Goal: Information Seeking & Learning: Learn about a topic

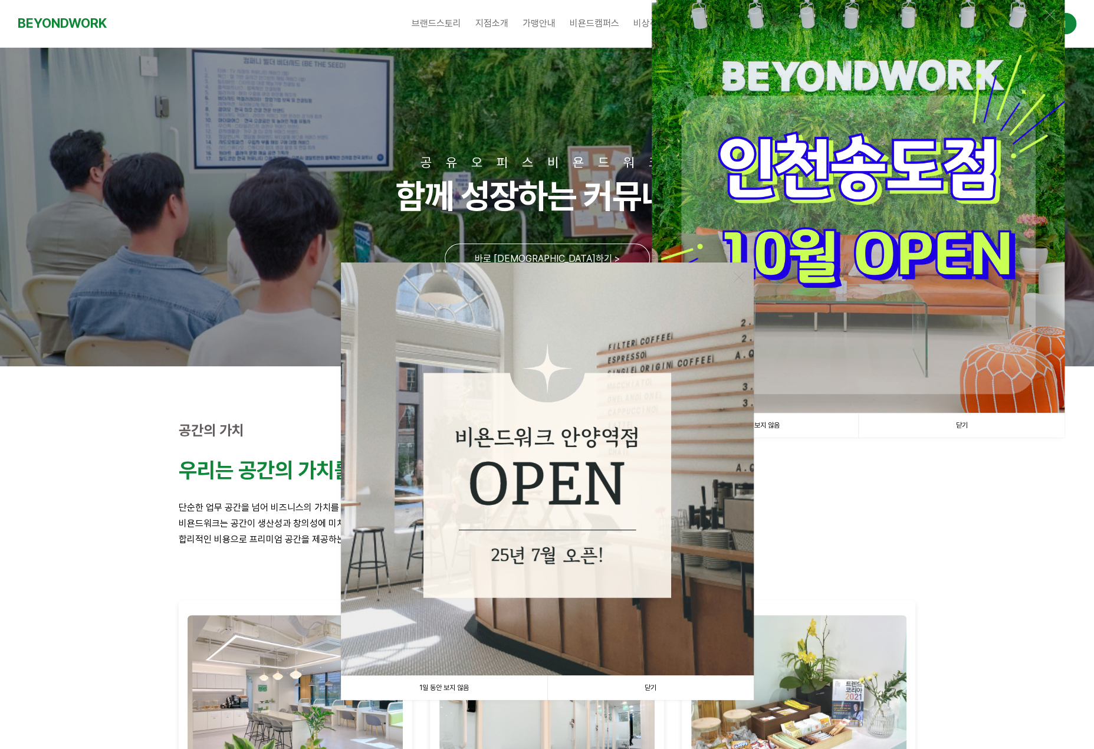
click at [667, 681] on link "닫기" at bounding box center [650, 688] width 206 height 24
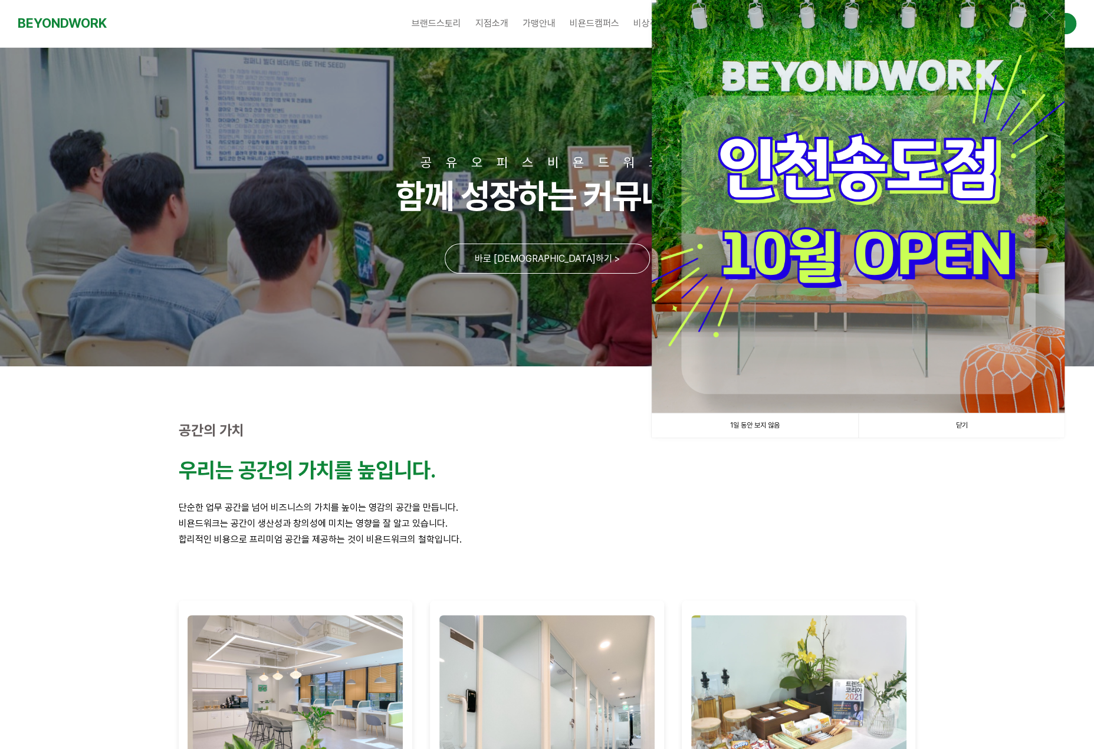
click at [980, 430] on link "닫기" at bounding box center [961, 425] width 206 height 24
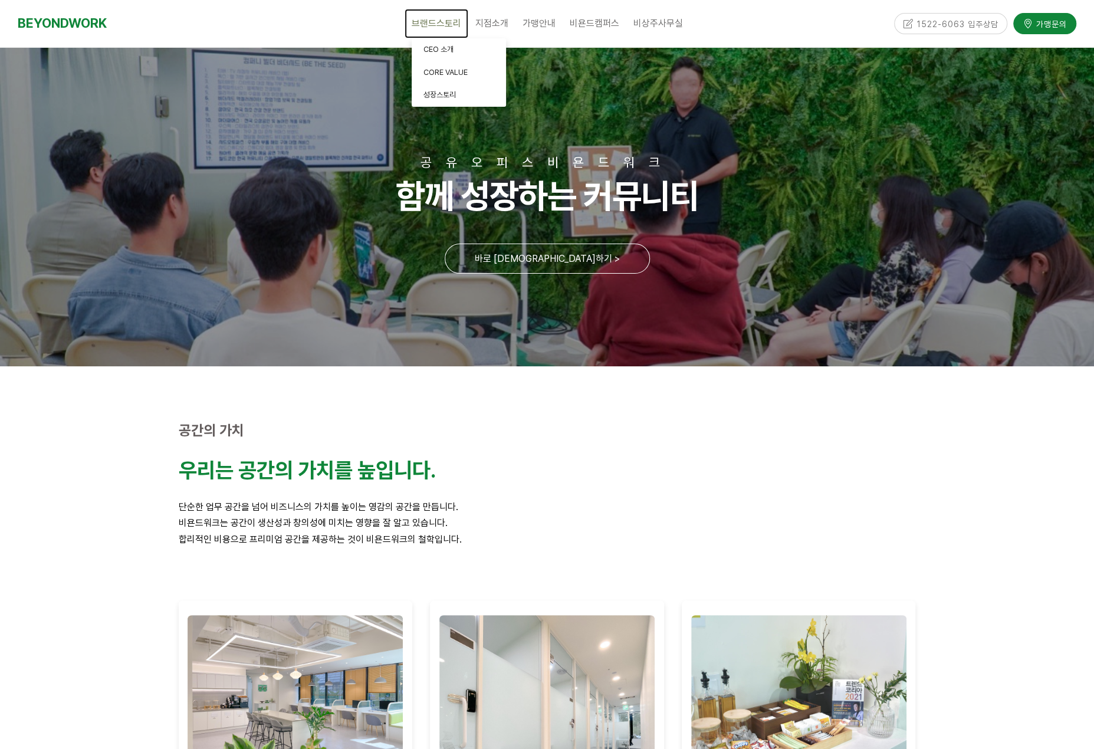
click at [438, 22] on span "브랜드스토리" at bounding box center [437, 23] width 50 height 11
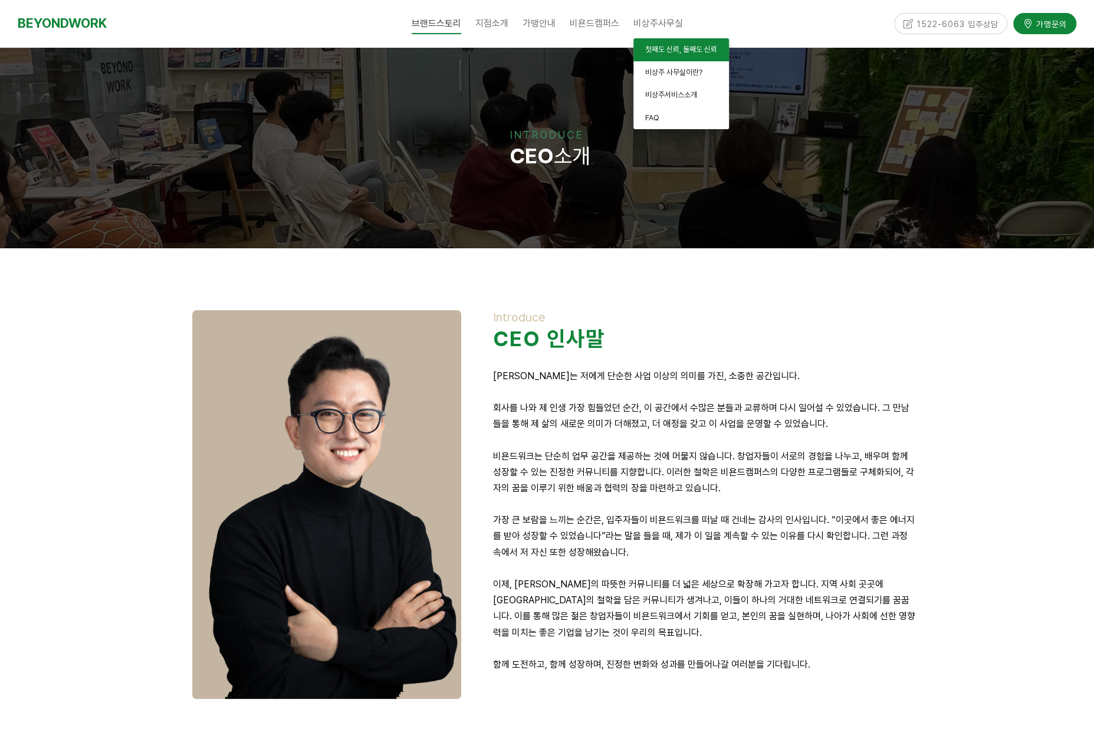
click at [690, 53] on span "첫째도 신뢰, 둘째도 신뢰" at bounding box center [681, 49] width 72 height 9
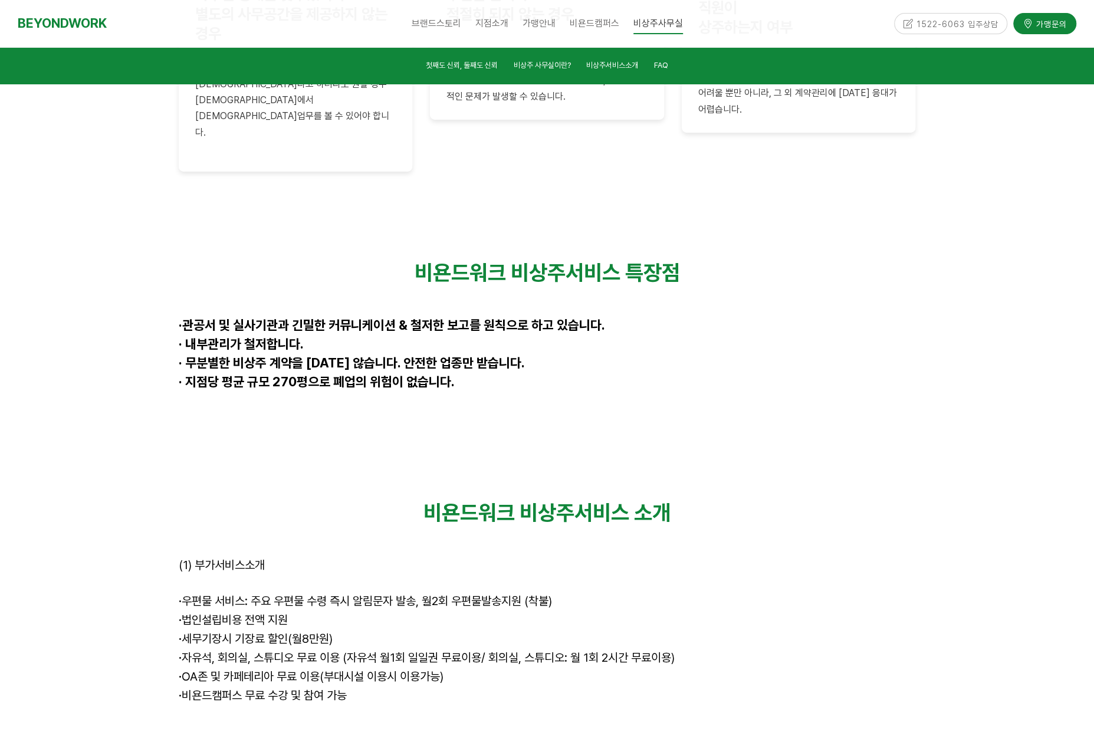
scroll to position [2974, 0]
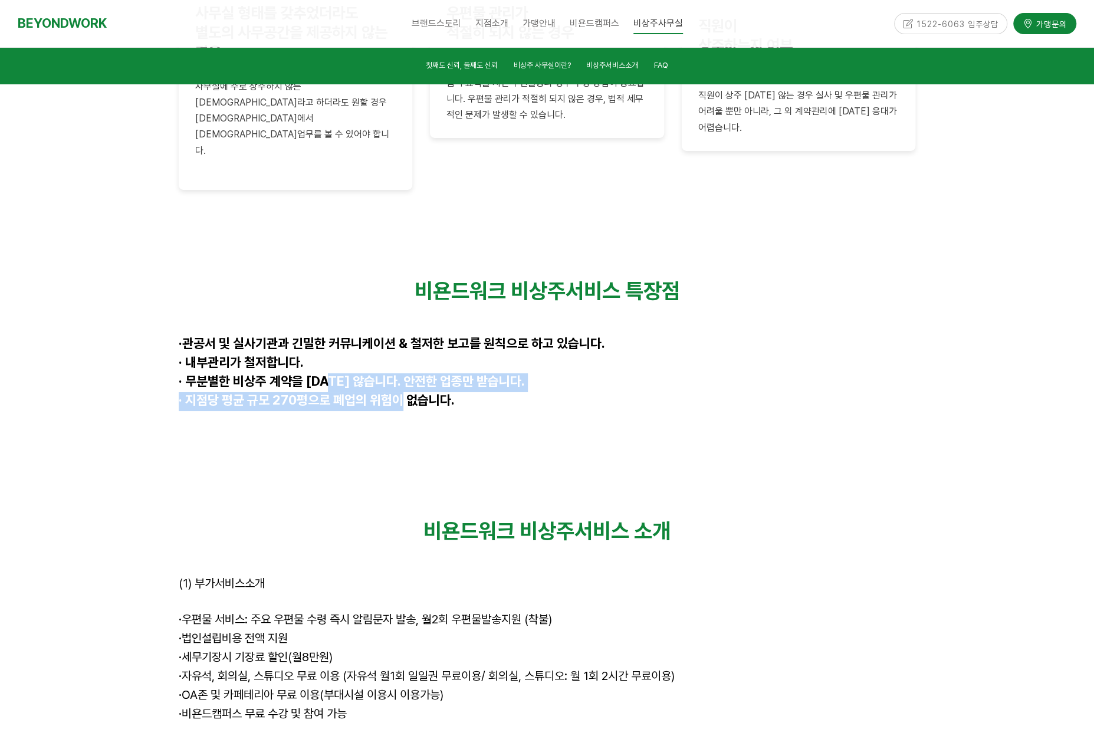
drag, startPoint x: 334, startPoint y: 258, endPoint x: 412, endPoint y: 271, distance: 78.2
click at [410, 278] on div "비욘드워크 비상주서비스 특장점 · 관공서 및 실사기관과 긴밀한 커뮤니케이션 & 철저한 보고를 원칙으로 하고 있습니다. · 내부관리가 철저합니다…" at bounding box center [547, 354] width 737 height 152
click at [412, 392] on span "· 지점당 평균 규모 270평으로 폐업의 위험이 없습니다." at bounding box center [317, 399] width 276 height 15
click at [738, 592] on p at bounding box center [547, 601] width 737 height 19
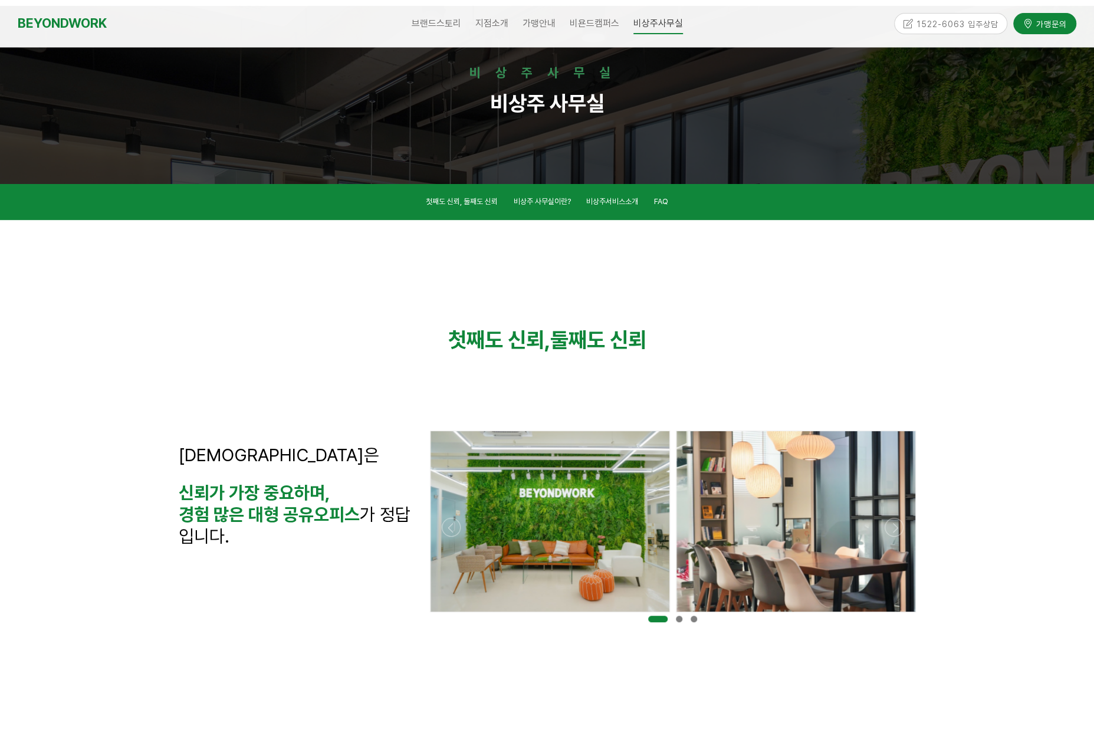
scroll to position [0, 0]
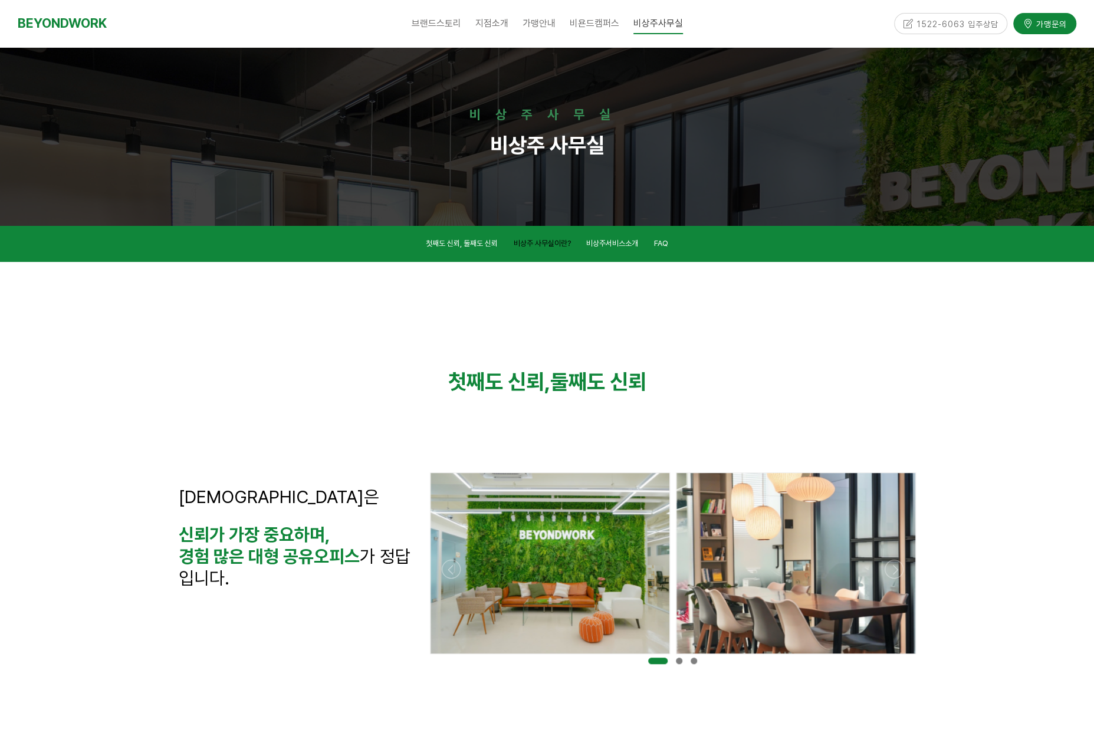
click at [563, 244] on span "비상주 사무실이란?" at bounding box center [542, 243] width 57 height 9
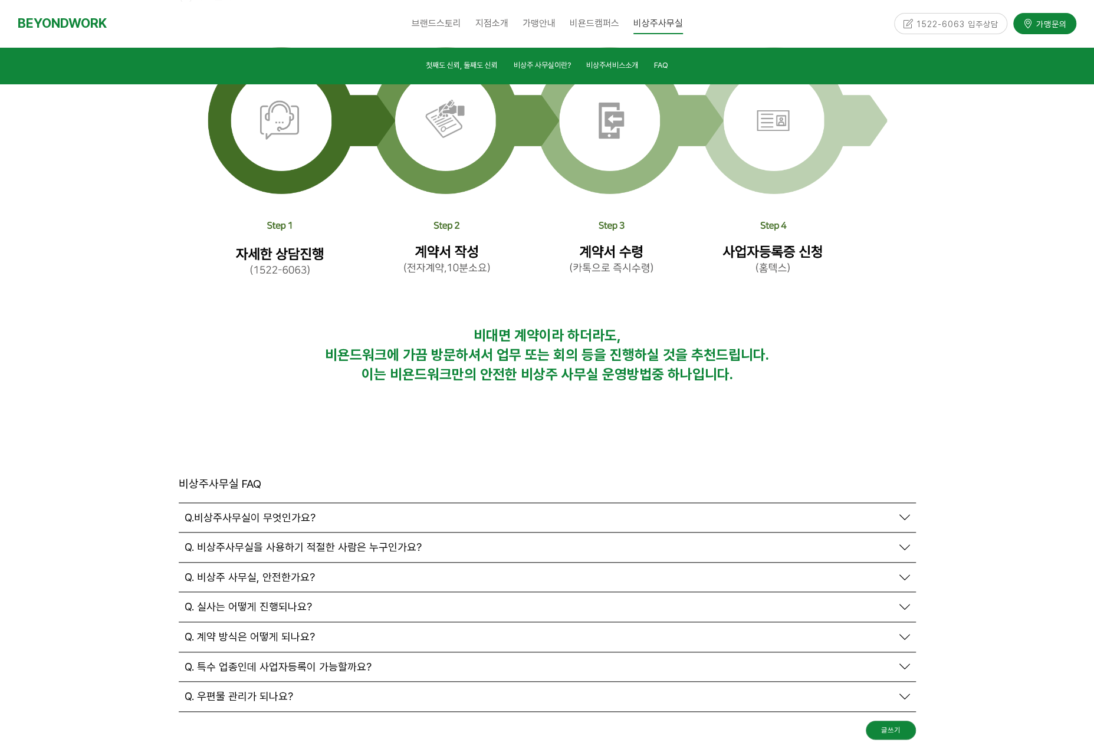
scroll to position [3837, 0]
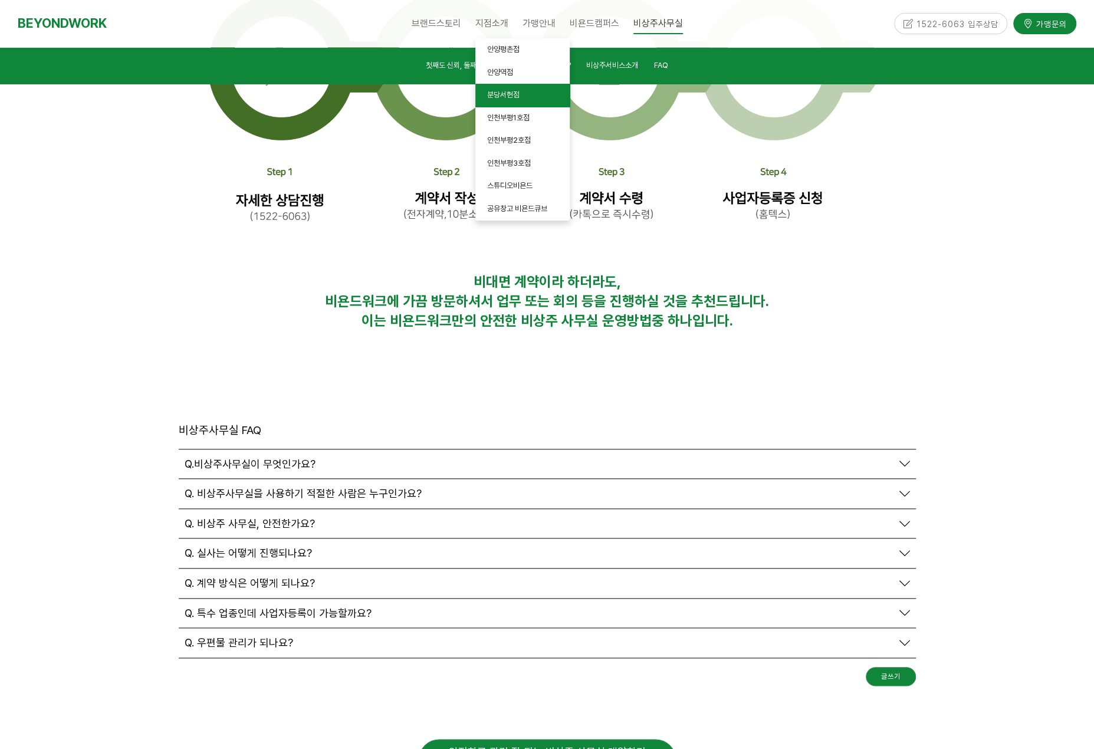
click at [532, 90] on link "분당서현점" at bounding box center [522, 95] width 94 height 23
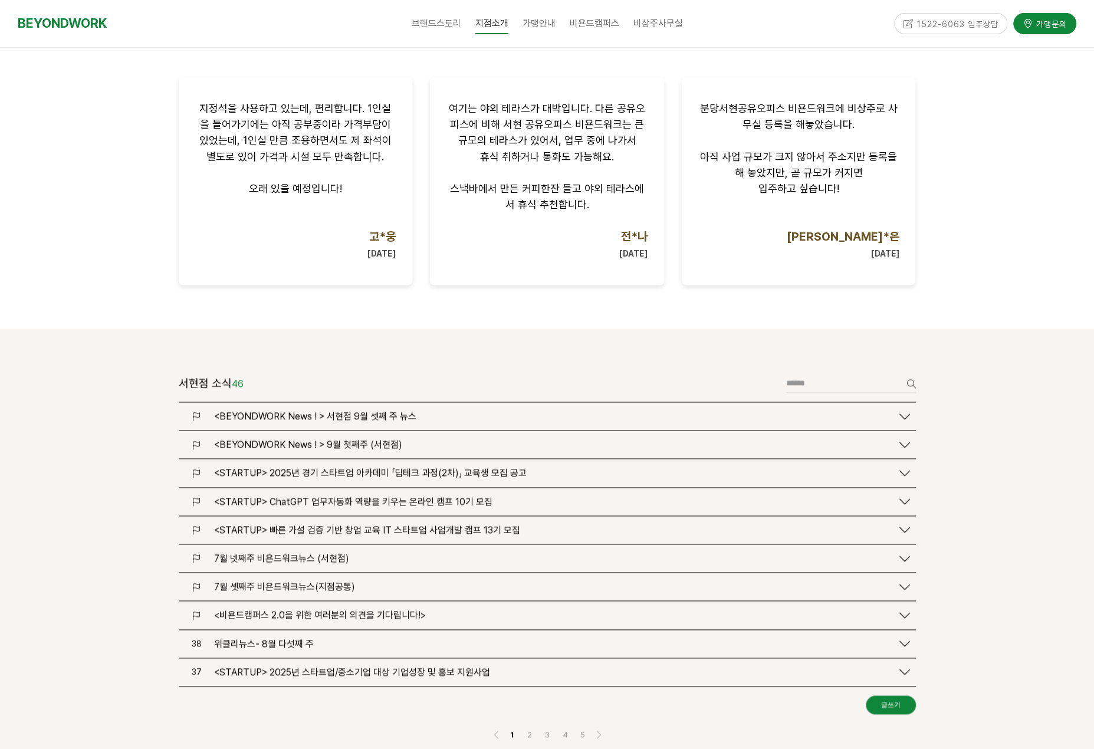
scroll to position [1120, 0]
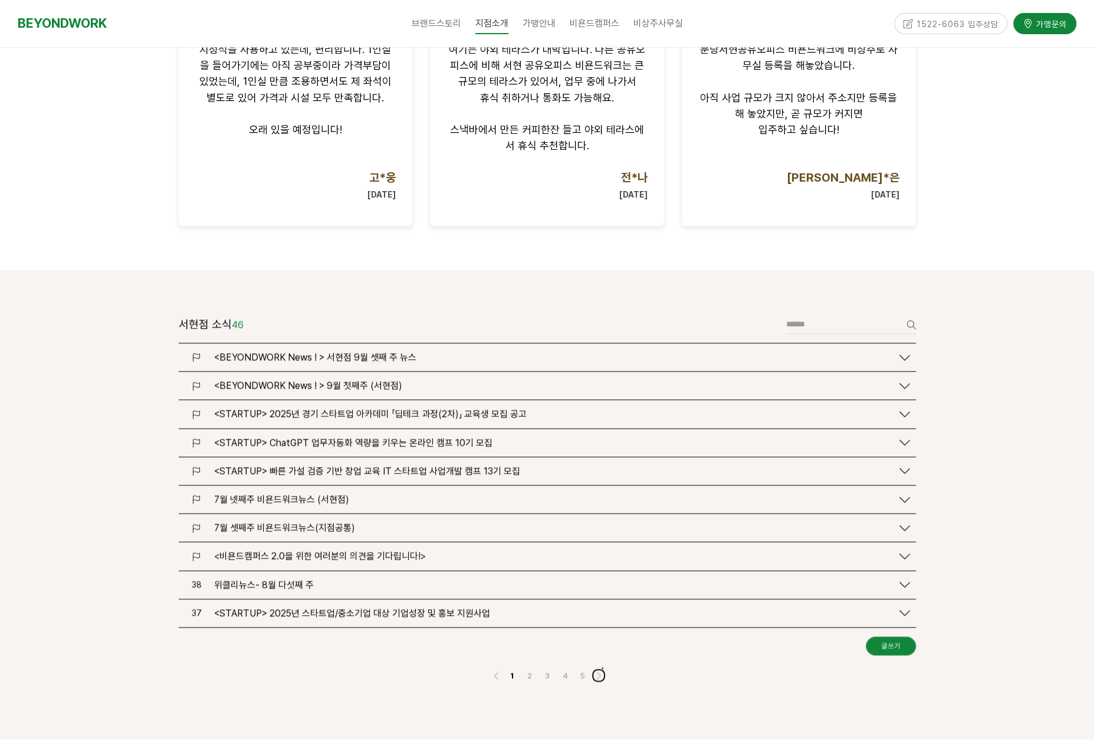
click at [599, 668] on link "Next" at bounding box center [598, 675] width 14 height 14
click at [530, 668] on link "2" at bounding box center [529, 675] width 14 height 14
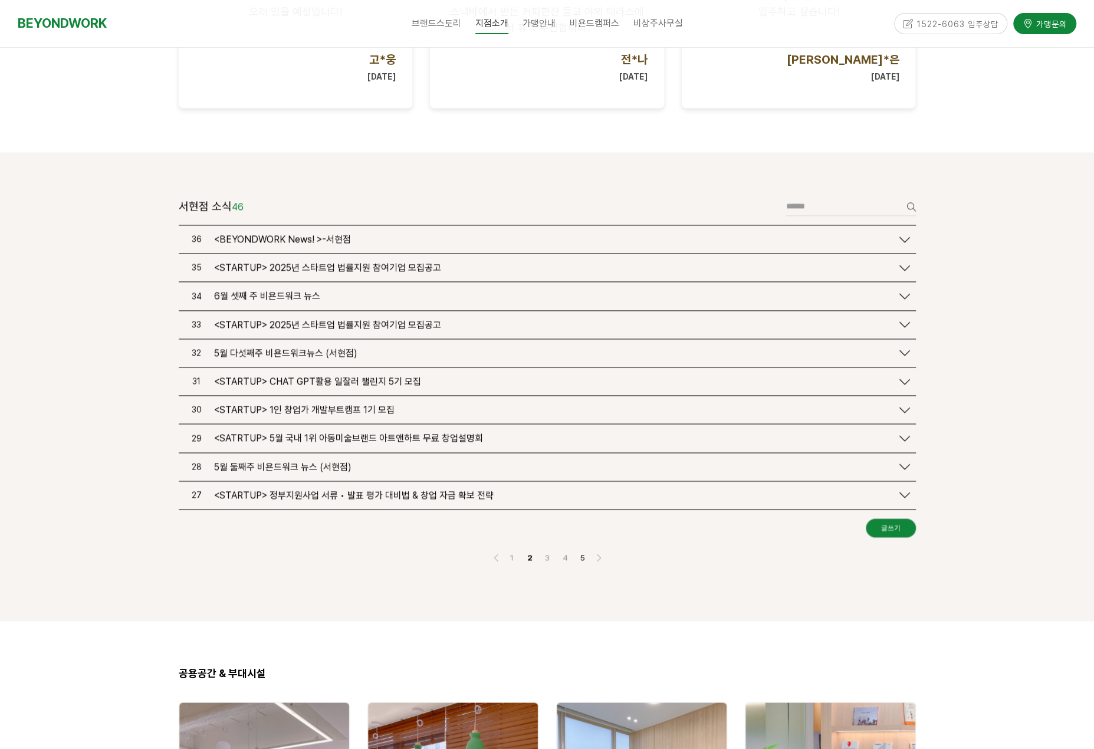
scroll to position [1315, 0]
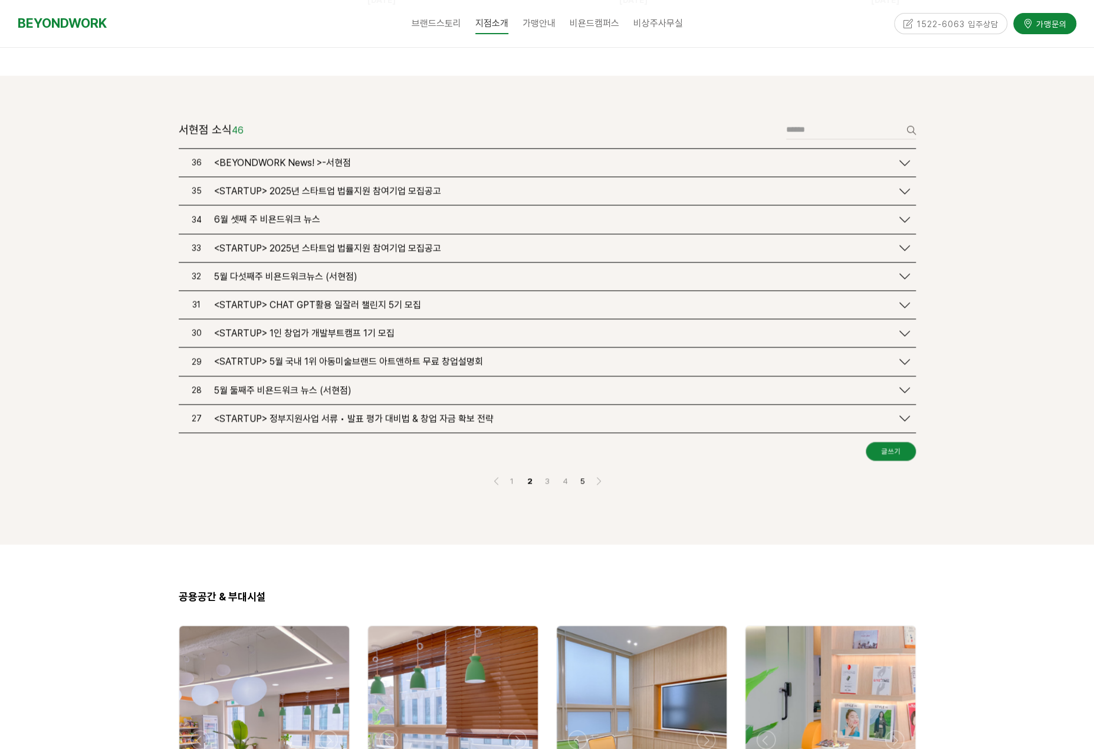
click at [585, 553] on div at bounding box center [547, 562] width 737 height 18
click at [580, 473] on link "5" at bounding box center [583, 480] width 14 height 14
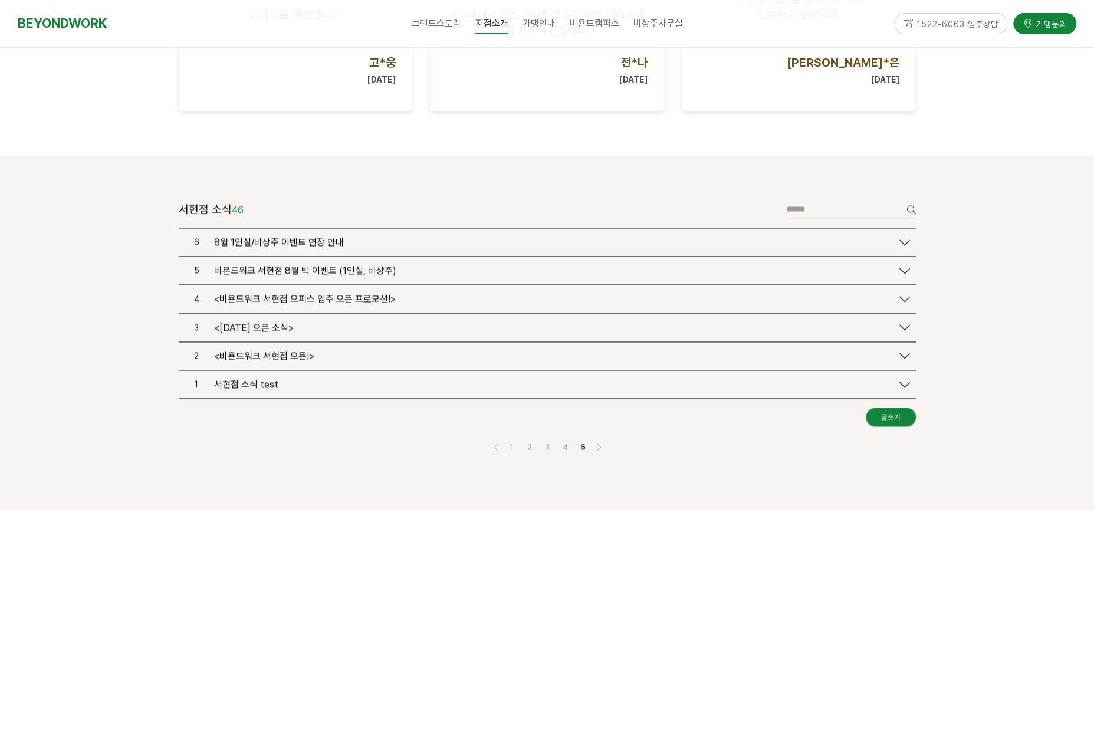
scroll to position [1238, 0]
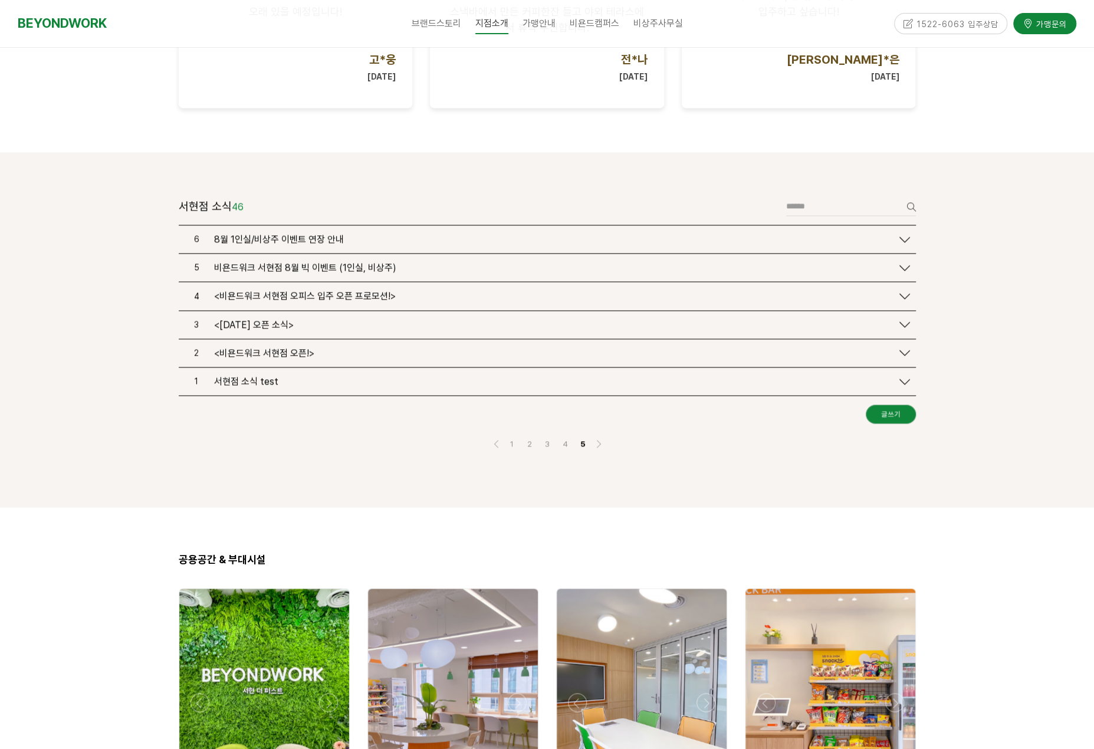
click at [298, 376] on div "서현점 소식 test" at bounding box center [550, 381] width 684 height 11
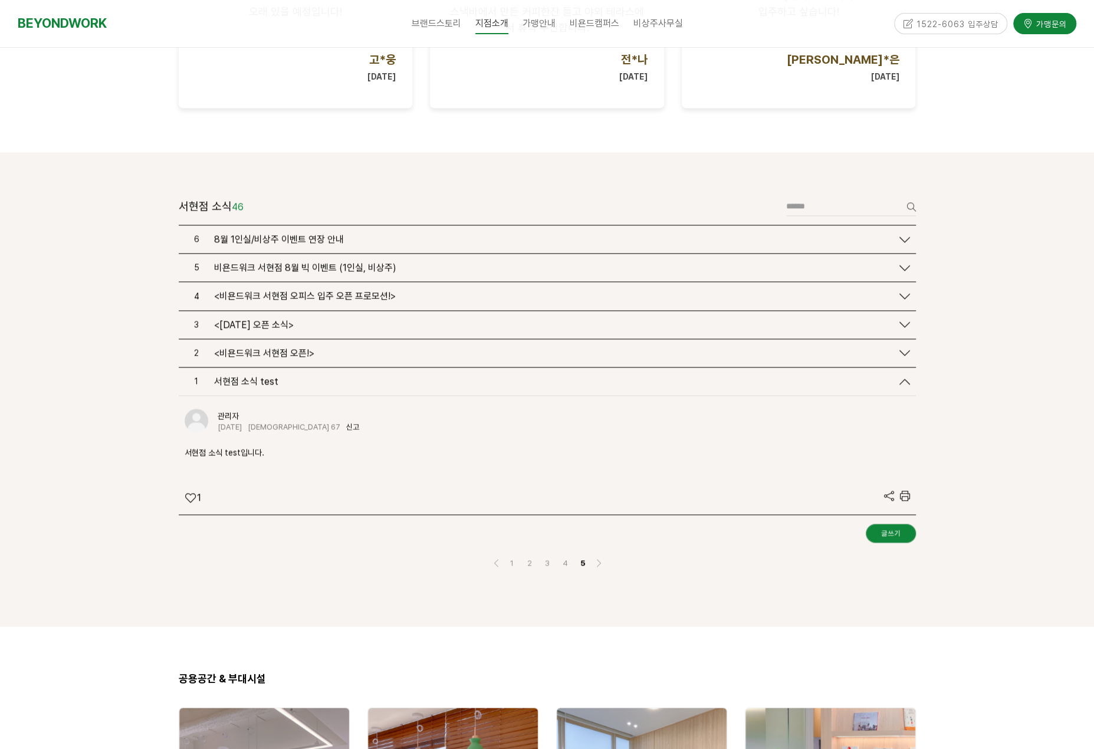
scroll to position [1315, 0]
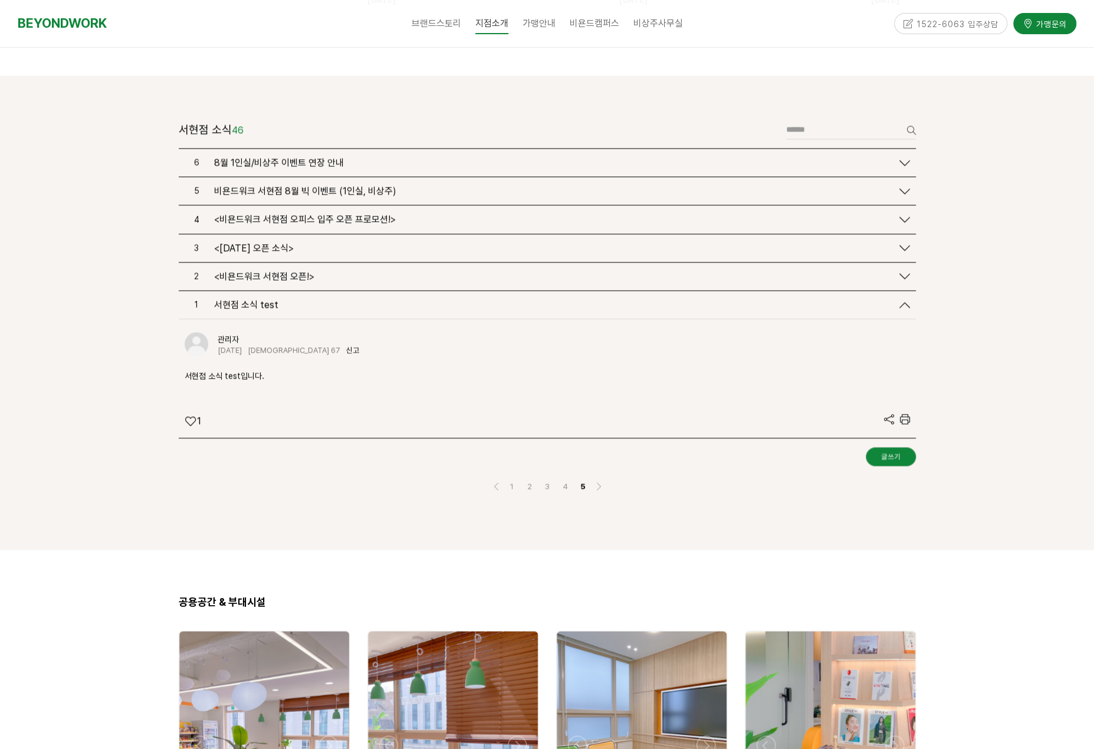
click at [320, 332] on div "관리자 [DATE] 조회 67 신고" at bounding box center [294, 344] width 153 height 24
click at [326, 271] on div "2 <비욘드워크 서현점 오픈!>" at bounding box center [547, 276] width 737 height 28
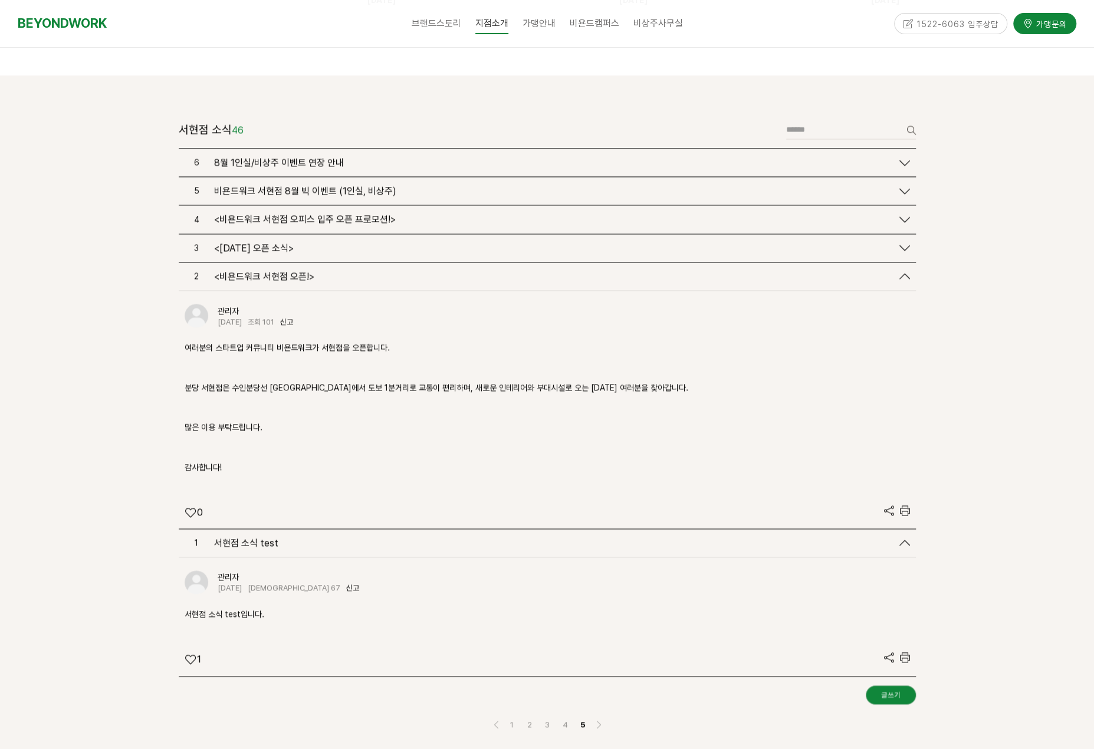
click at [331, 271] on div "<비욘드워크 서현점 오픈!>" at bounding box center [550, 276] width 684 height 11
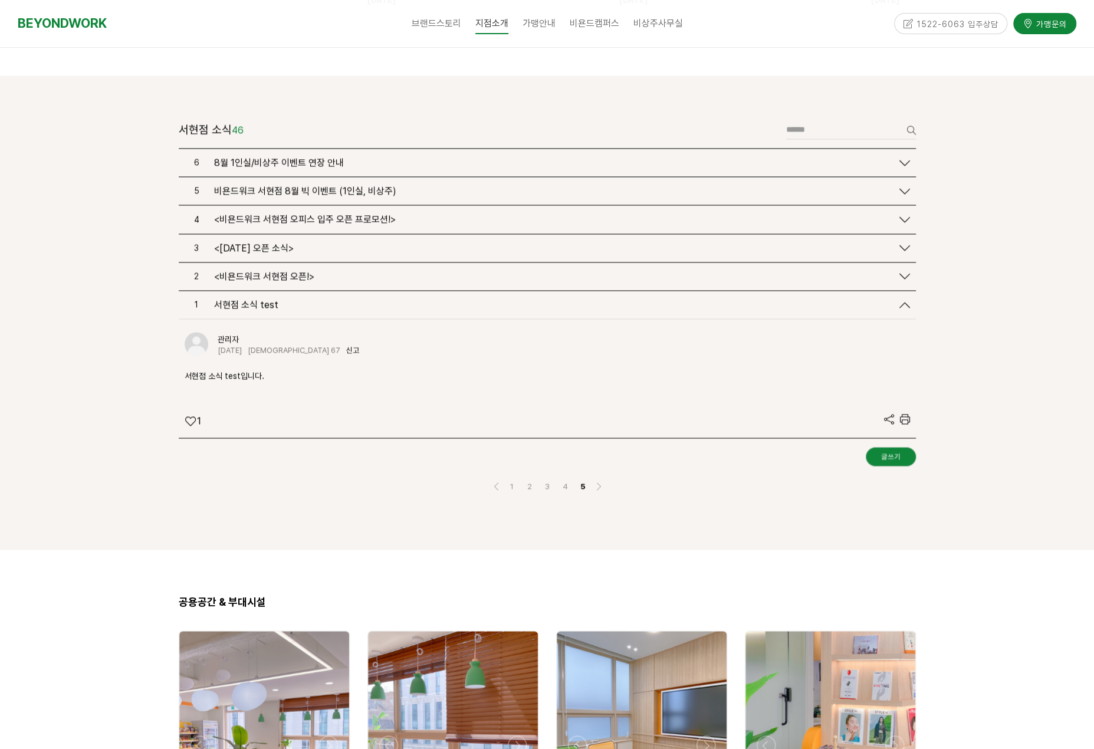
click at [331, 271] on div "<비욘드워크 서현점 오픈!>" at bounding box center [550, 276] width 684 height 11
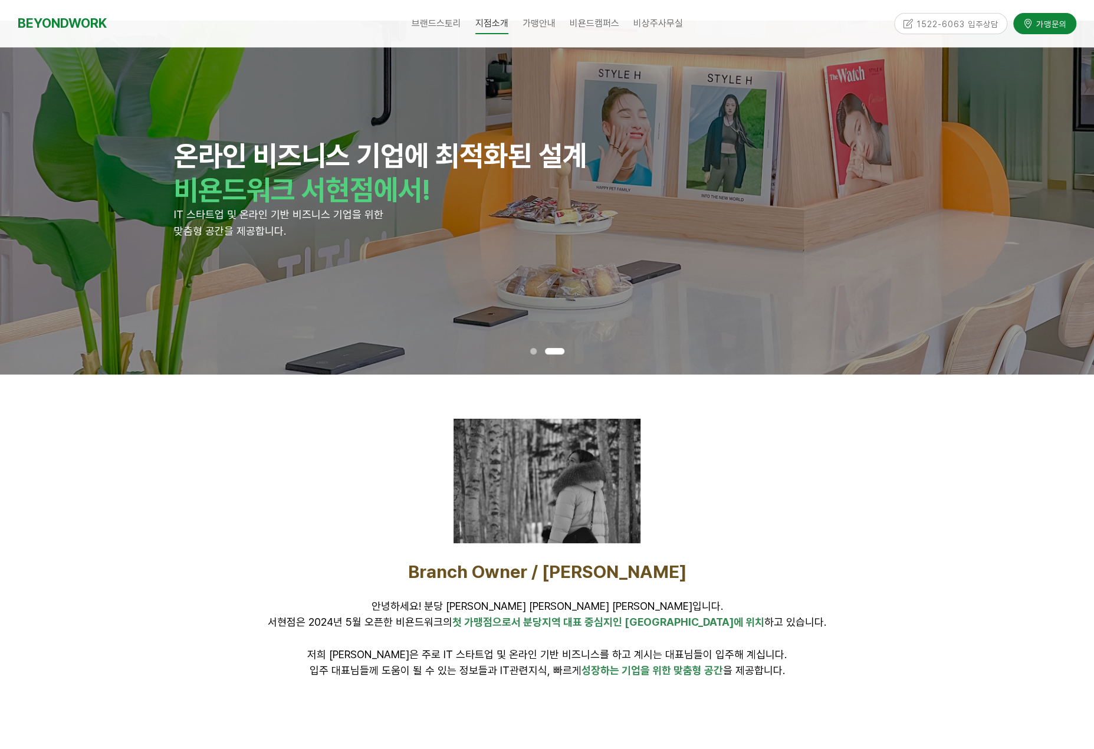
scroll to position [0, 0]
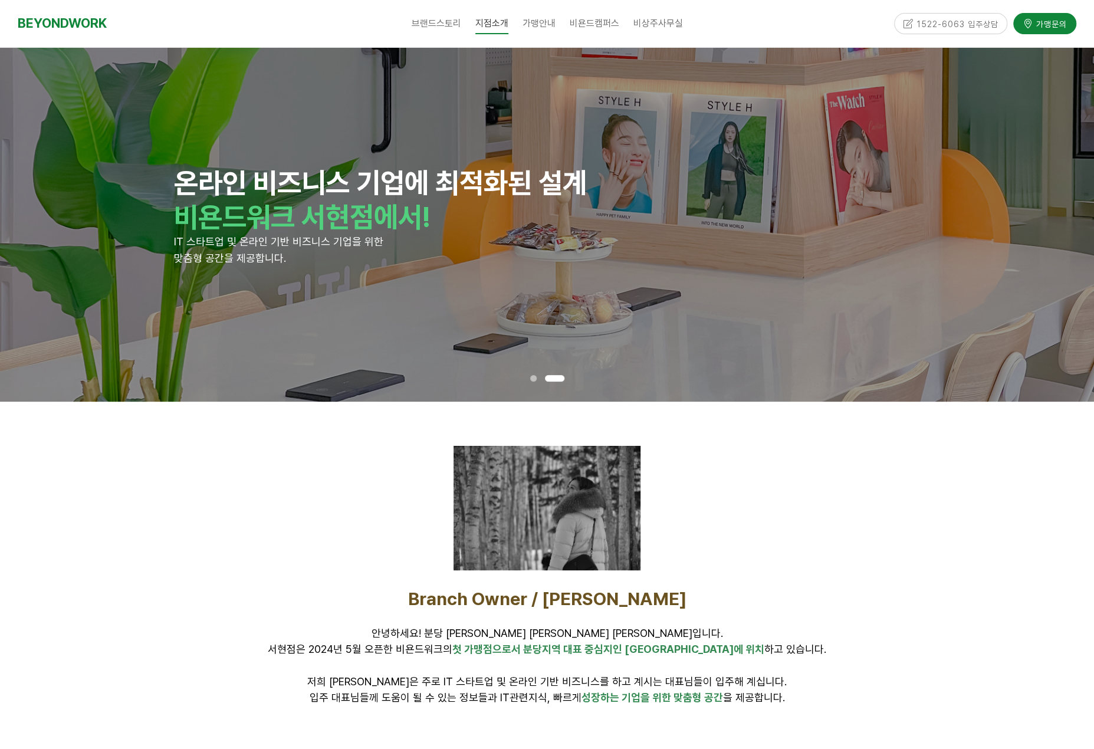
click at [960, 21] on div "1522-6063 입주상담" at bounding box center [951, 23] width 114 height 21
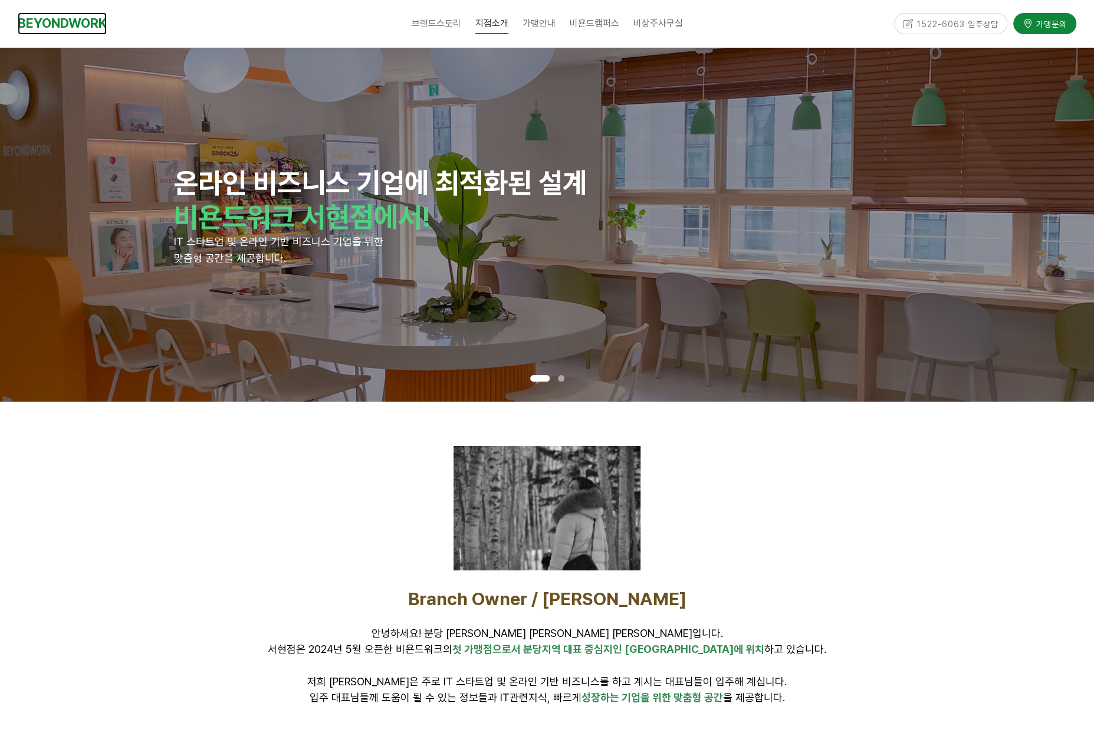
click at [87, 24] on link "BEYONDWORK" at bounding box center [62, 23] width 89 height 22
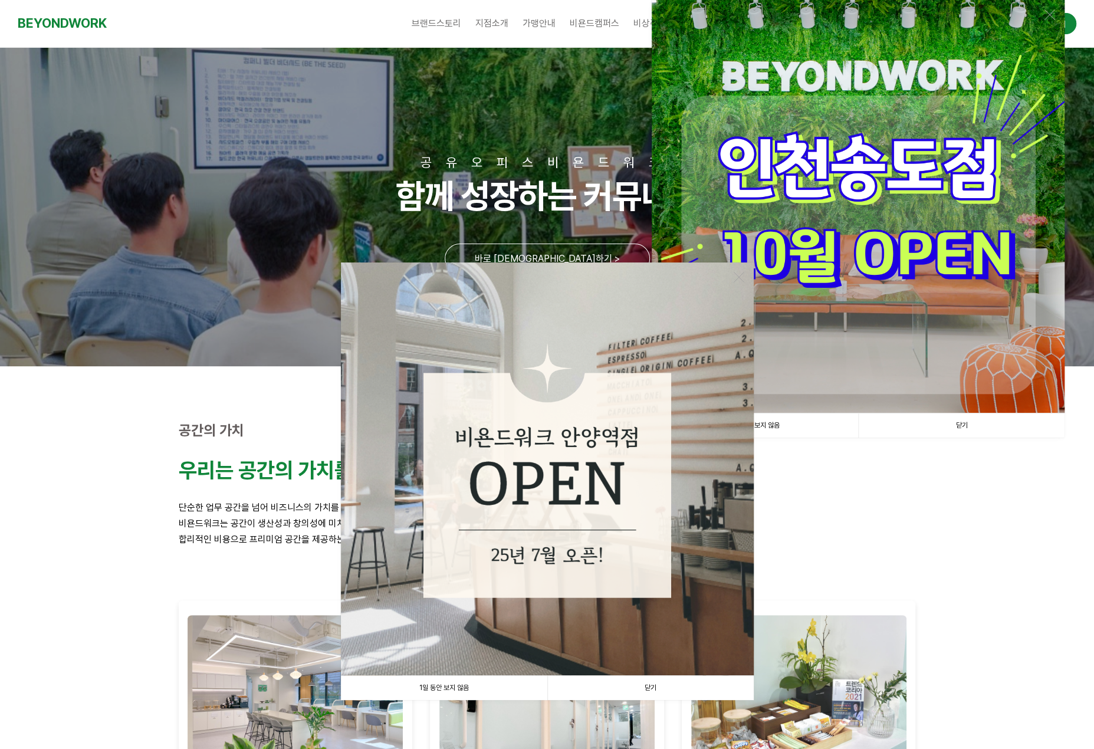
click at [660, 685] on link "닫기" at bounding box center [650, 688] width 206 height 24
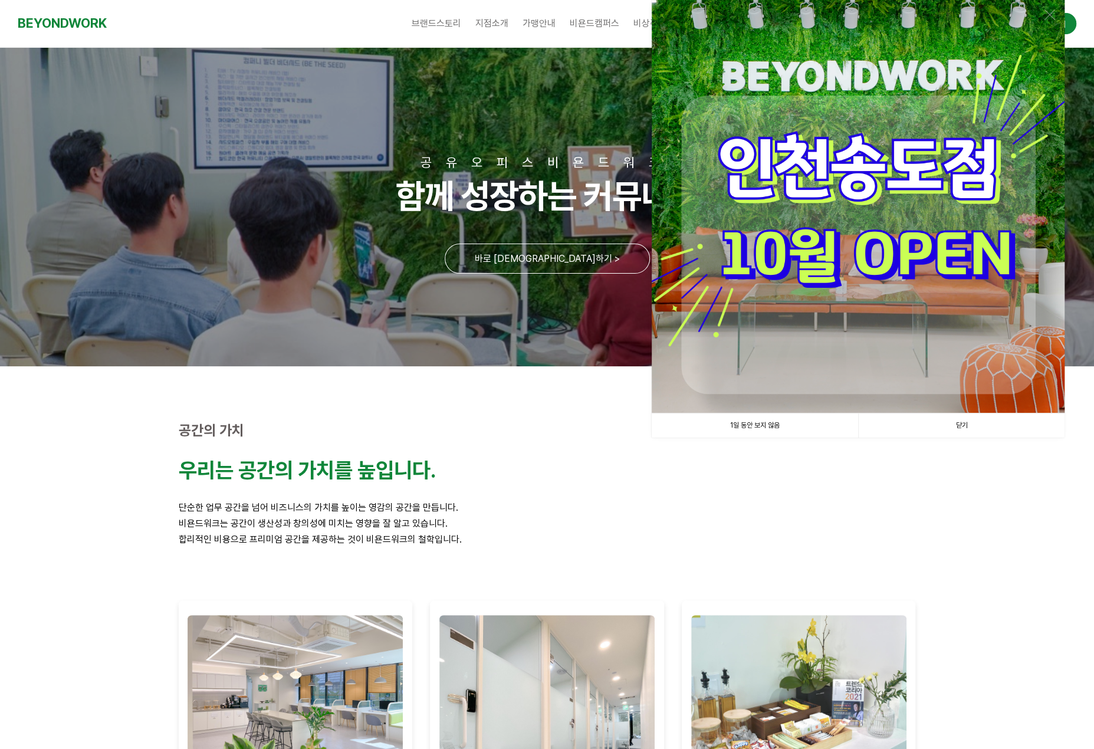
click at [972, 416] on link "닫기" at bounding box center [961, 425] width 206 height 24
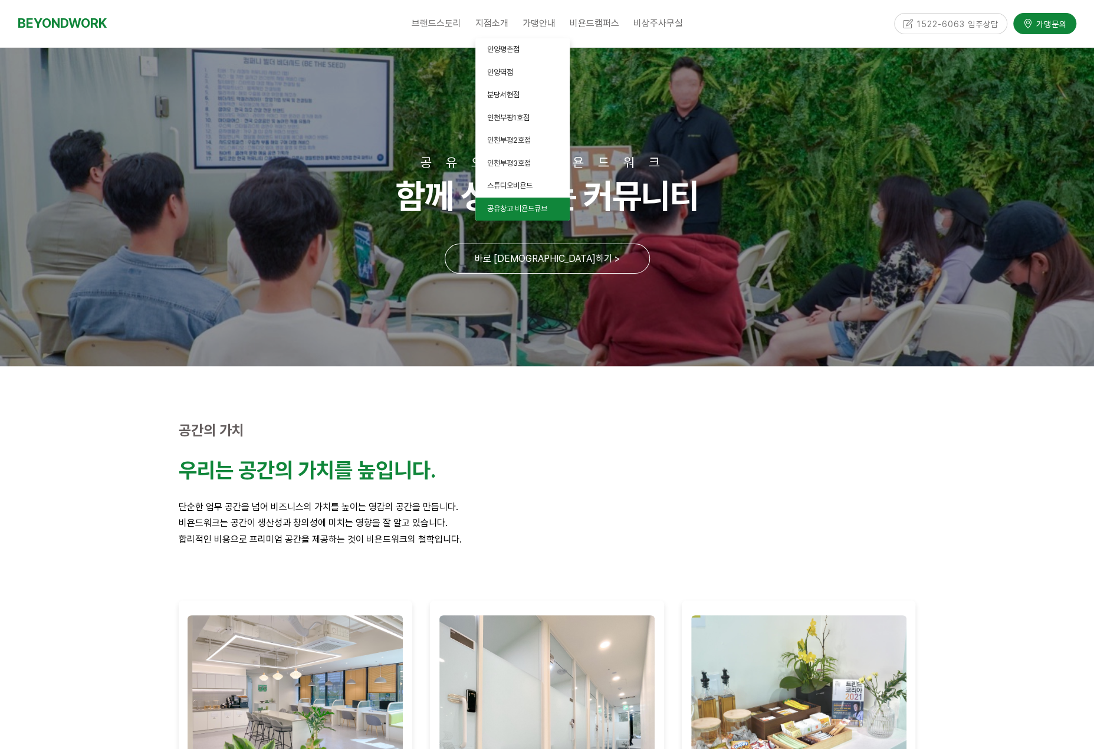
click at [514, 207] on span "공유창고 비욘드큐브" at bounding box center [517, 208] width 60 height 9
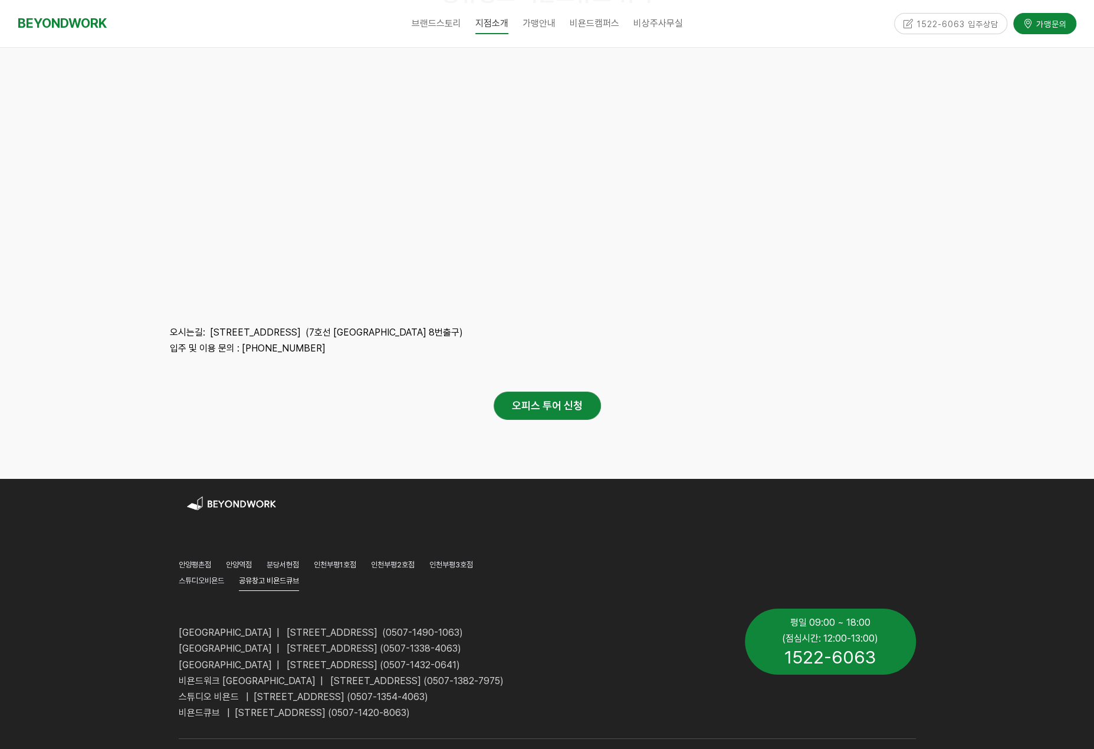
scroll to position [2836, 0]
